Goal: Task Accomplishment & Management: Manage account settings

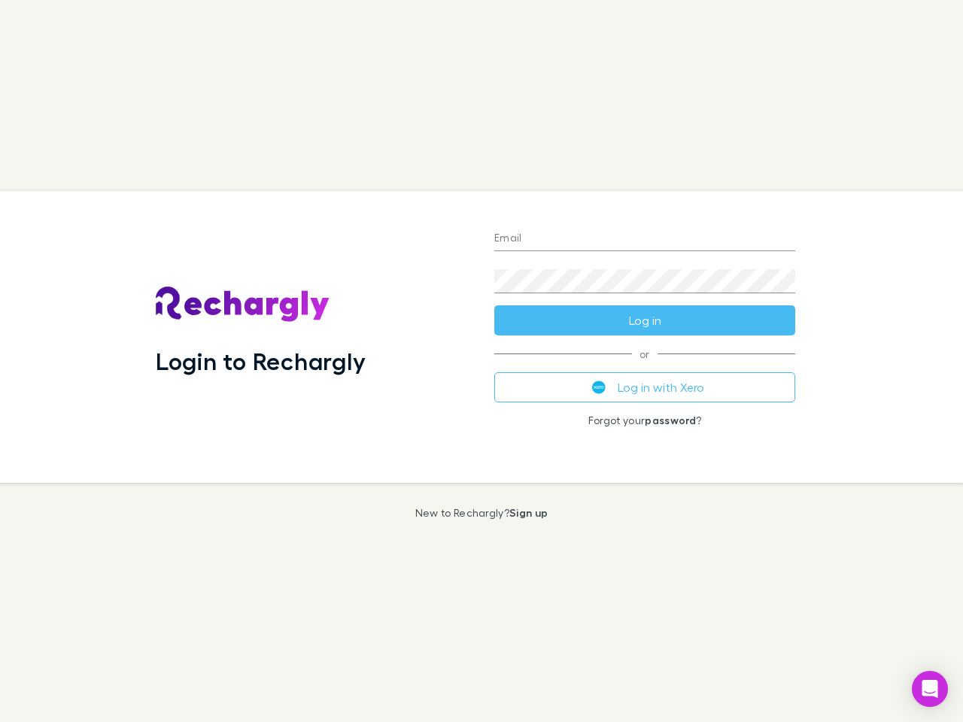
click at [482, 361] on div "Login to Rechargly" at bounding box center [313, 337] width 339 height 292
click at [645, 239] on input "Email" at bounding box center [644, 239] width 301 height 24
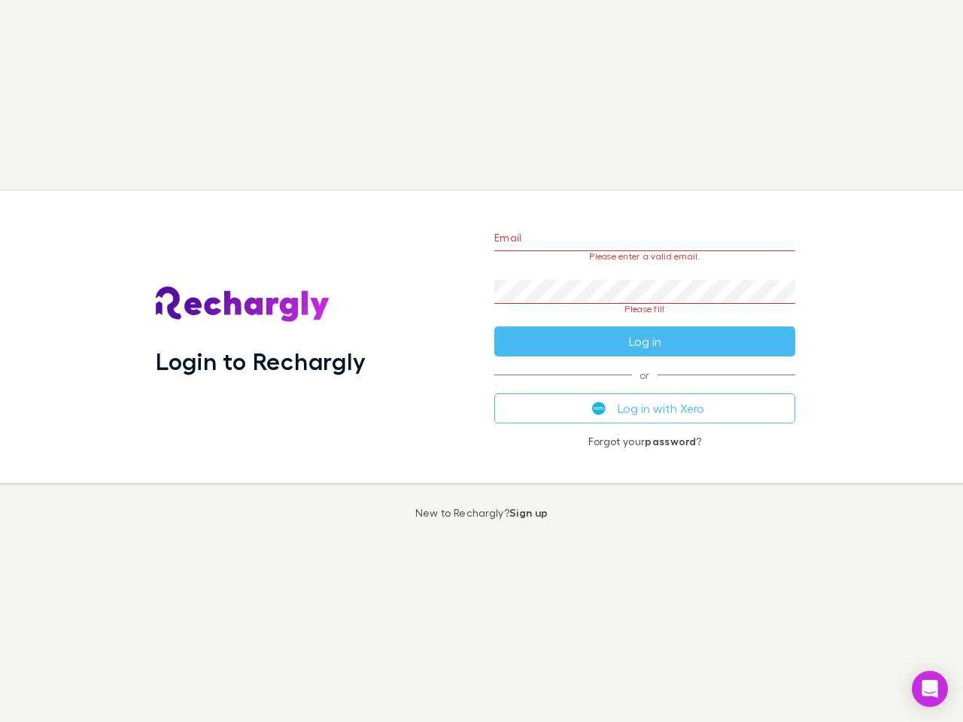
click at [645, 321] on form "Email Please enter a valid email. Password Please fill Log in" at bounding box center [644, 285] width 301 height 141
click at [645, 387] on div "Email Please enter a valid email. Password Please fill Log in or Log in with Xe…" at bounding box center [644, 337] width 325 height 292
click at [930, 689] on icon "Open Intercom Messenger" at bounding box center [930, 689] width 16 height 18
